Goal: Find specific page/section: Find specific page/section

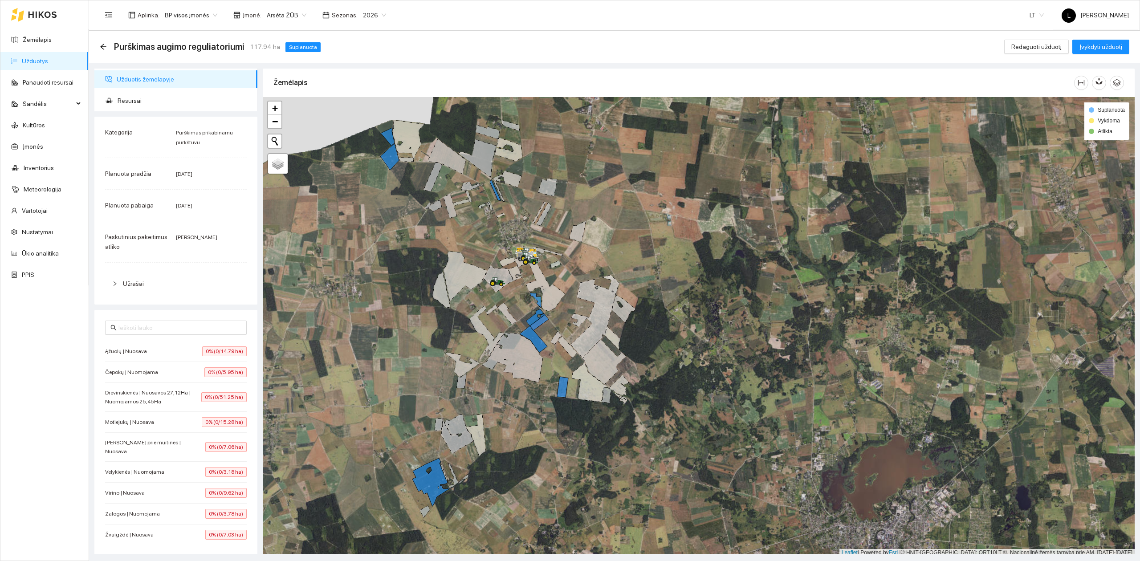
click at [22, 11] on icon at bounding box center [17, 15] width 13 height 14
